Goal: Task Accomplishment & Management: Use online tool/utility

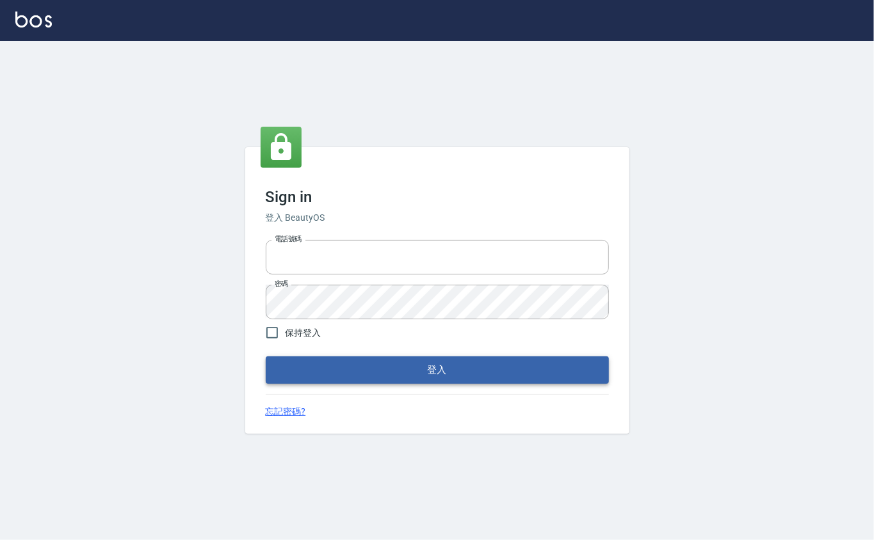
type input "0912271117"
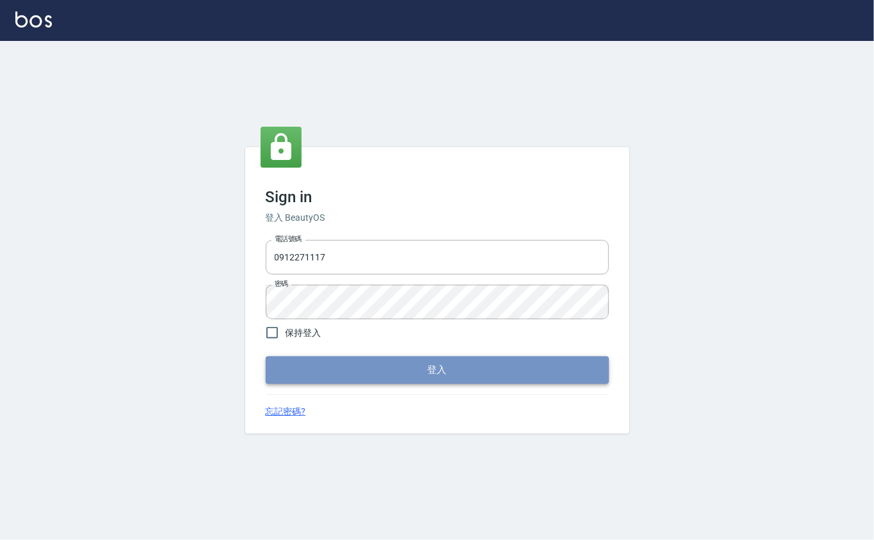
click at [333, 375] on button "登入" at bounding box center [437, 370] width 343 height 27
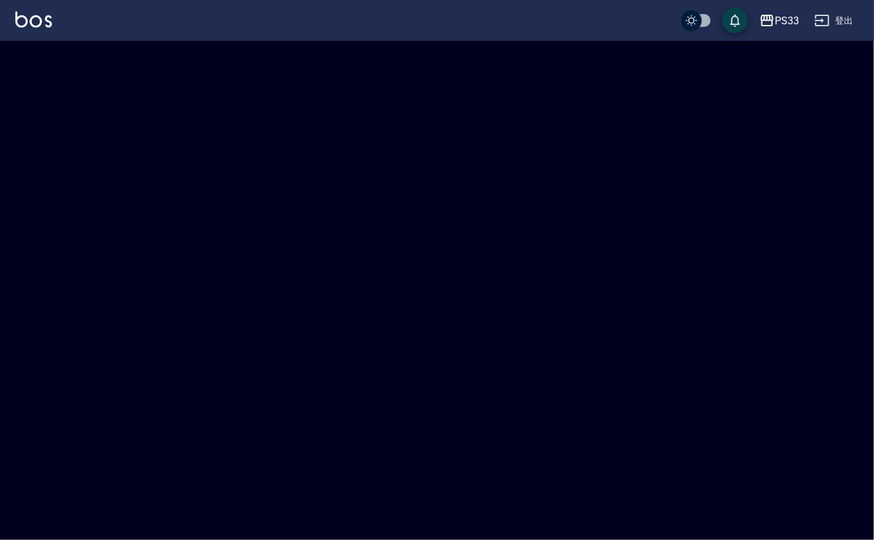
checkbox input "true"
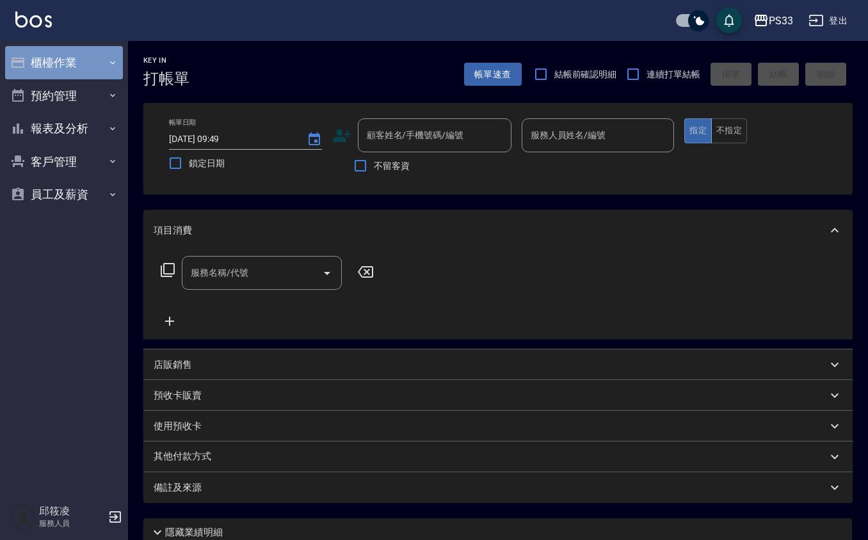
click at [108, 58] on icon "button" at bounding box center [113, 63] width 10 height 10
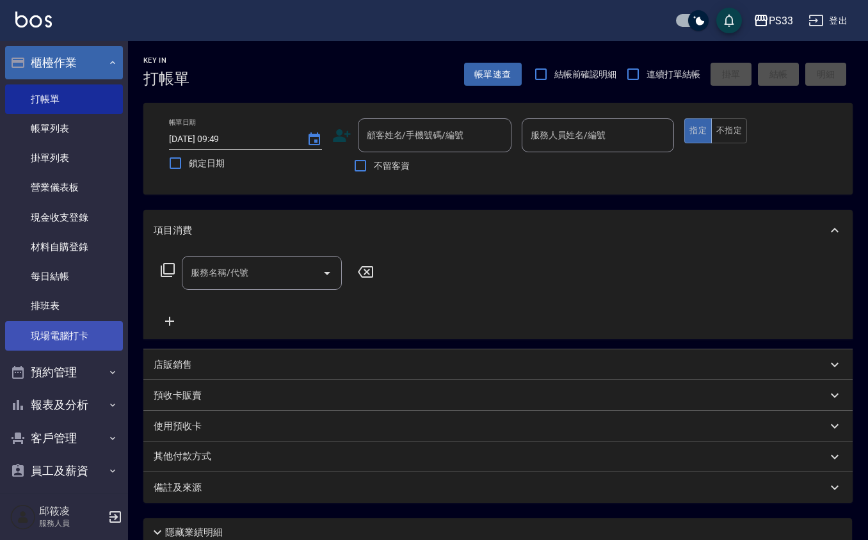
click at [69, 323] on link "現場電腦打卡" at bounding box center [64, 335] width 118 height 29
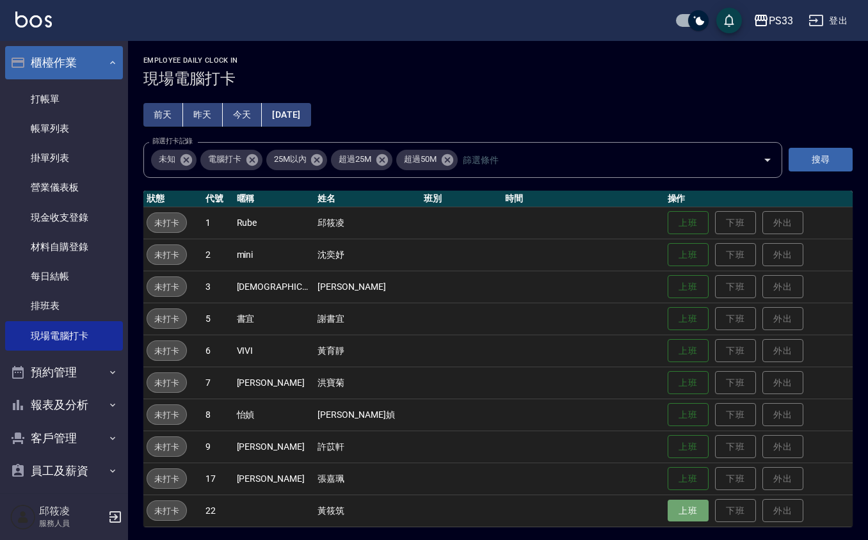
click at [682, 505] on button "上班" at bounding box center [688, 511] width 41 height 22
click at [675, 444] on button "上班" at bounding box center [688, 447] width 41 height 22
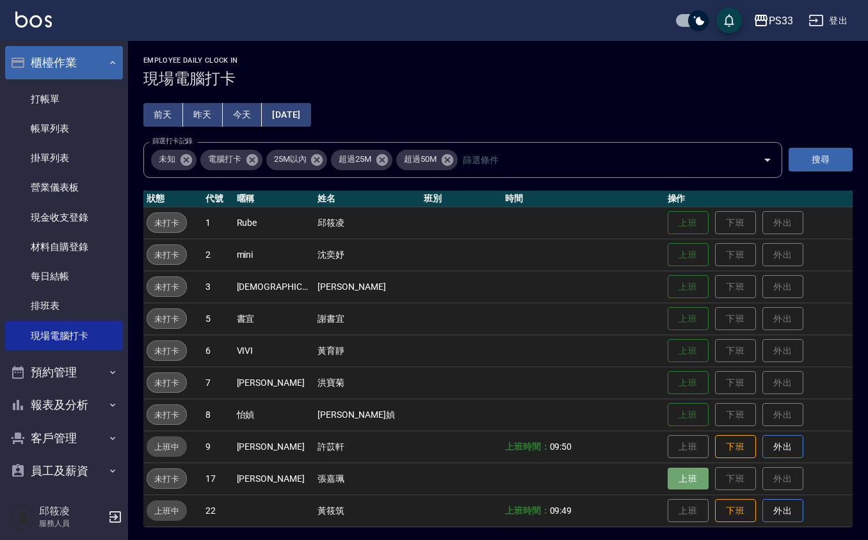
click at [668, 485] on button "上班" at bounding box center [688, 479] width 41 height 22
click at [679, 223] on button "上班" at bounding box center [688, 223] width 41 height 22
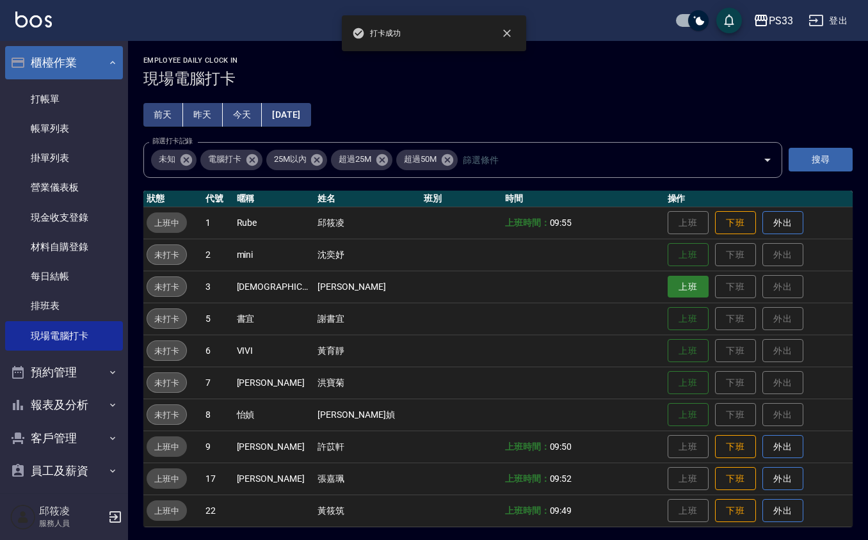
click at [668, 280] on button "上班" at bounding box center [688, 287] width 41 height 22
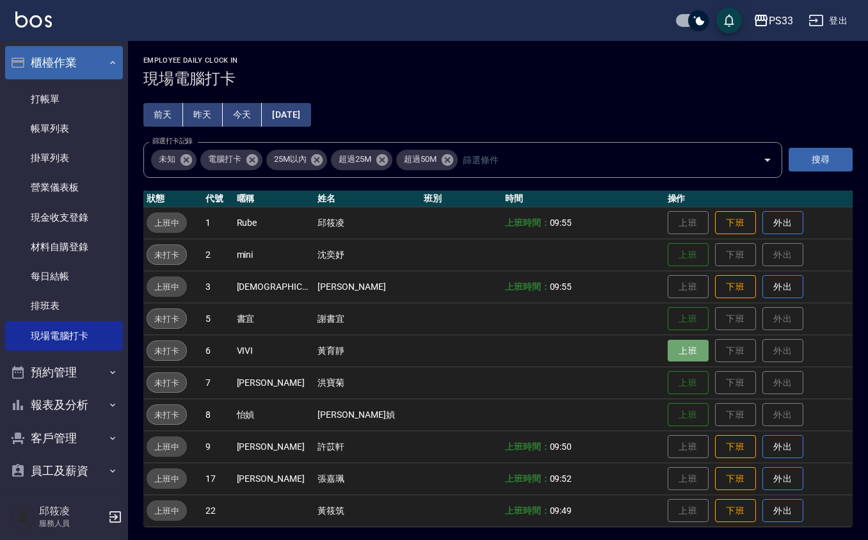
click at [676, 341] on button "上班" at bounding box center [688, 351] width 41 height 22
click at [668, 255] on button "上班" at bounding box center [688, 255] width 41 height 22
